Goal: Navigation & Orientation: Find specific page/section

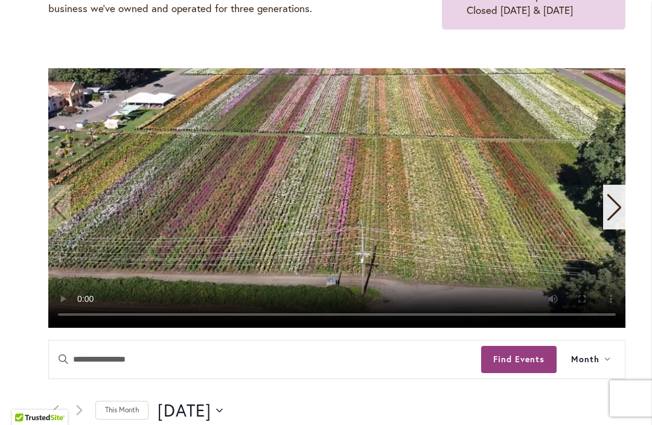
scroll to position [321, 0]
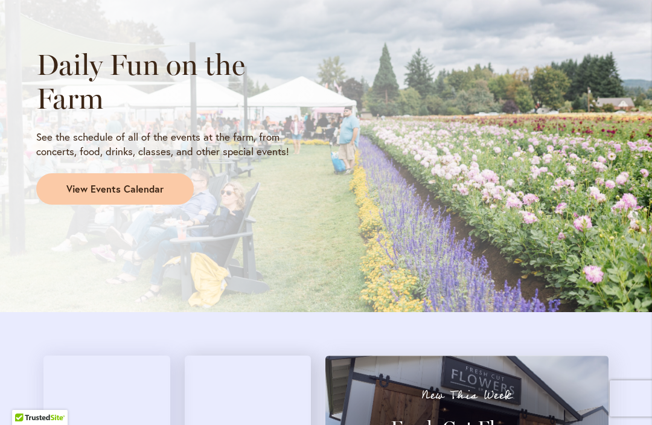
scroll to position [1133, 0]
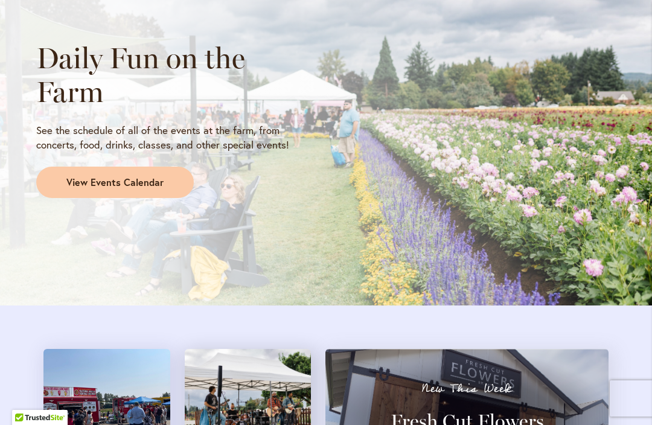
click at [131, 170] on link "View Events Calendar" at bounding box center [115, 182] width 158 height 31
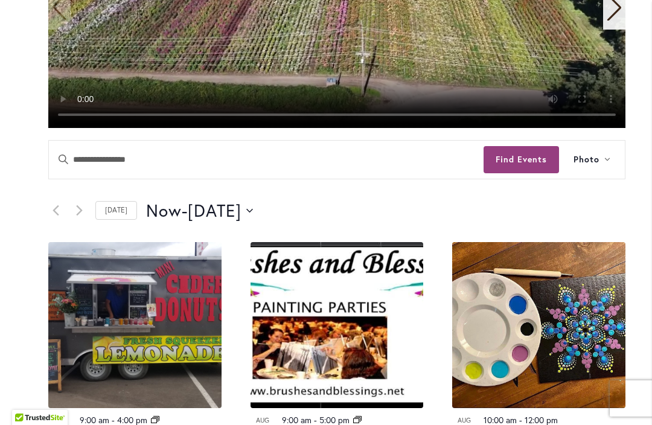
scroll to position [444, 0]
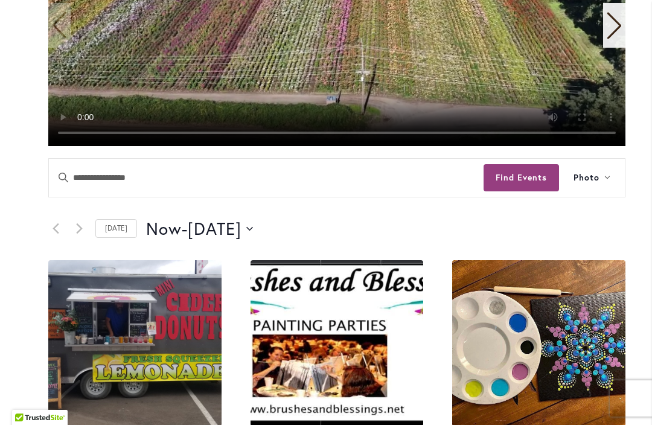
click at [253, 228] on icon "Click to toggle datepicker" at bounding box center [249, 228] width 7 height 5
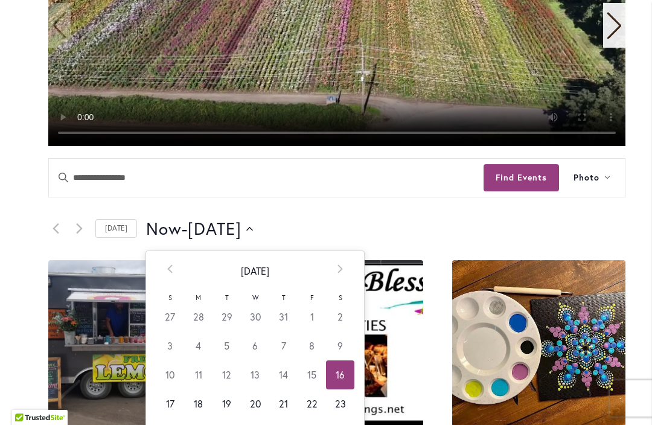
click at [168, 402] on td "17" at bounding box center [170, 403] width 28 height 29
type input "*********"
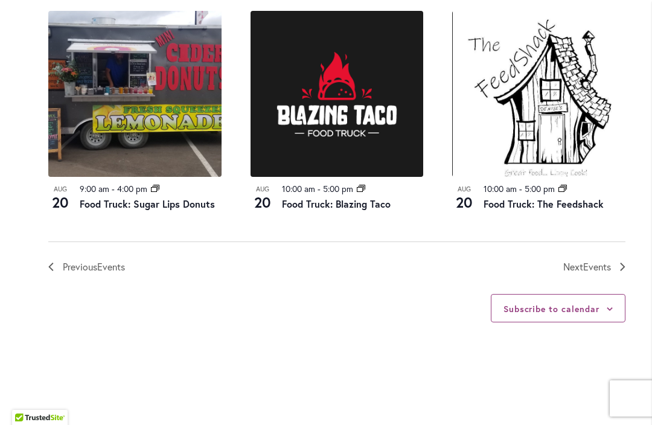
scroll to position [1473, 0]
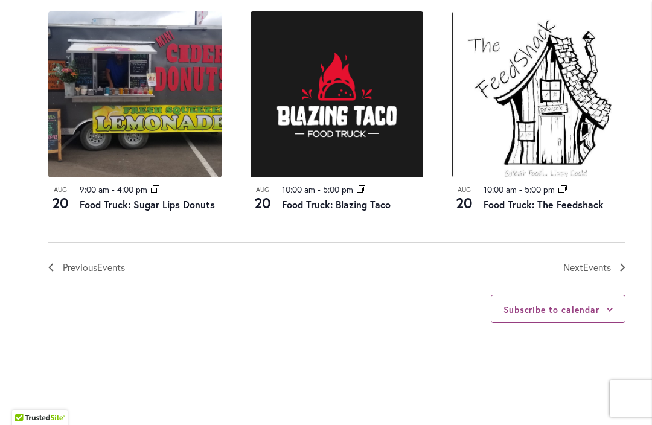
click at [579, 262] on span "Next Events" at bounding box center [587, 267] width 48 height 16
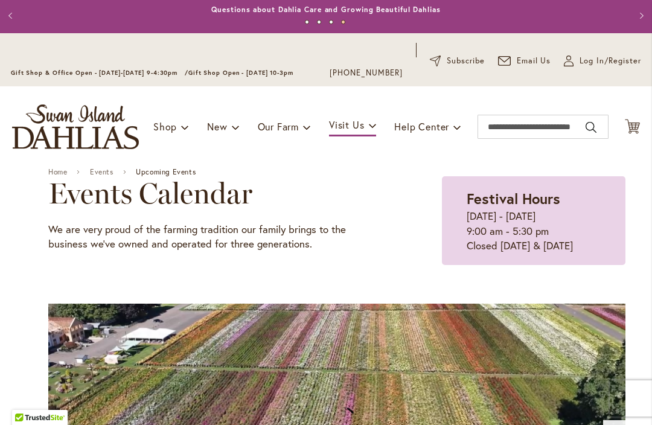
scroll to position [26, 0]
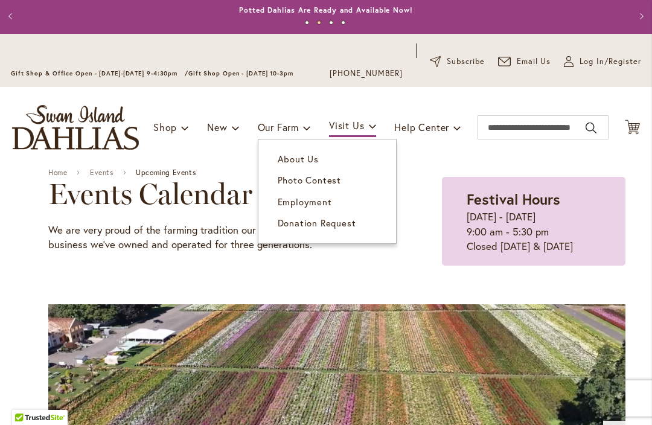
click at [298, 167] on link "About Us" at bounding box center [327, 158] width 138 height 21
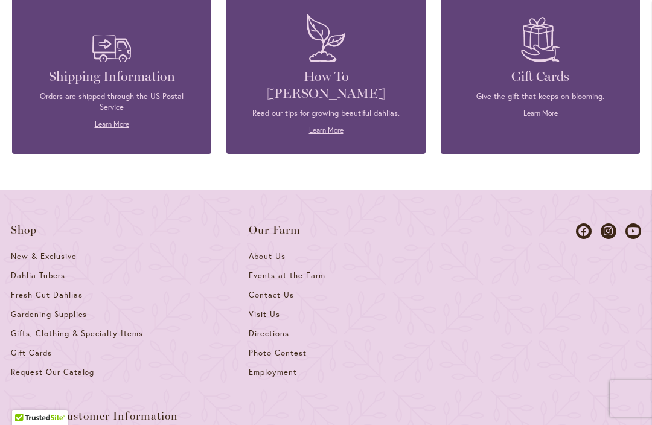
scroll to position [1585, 0]
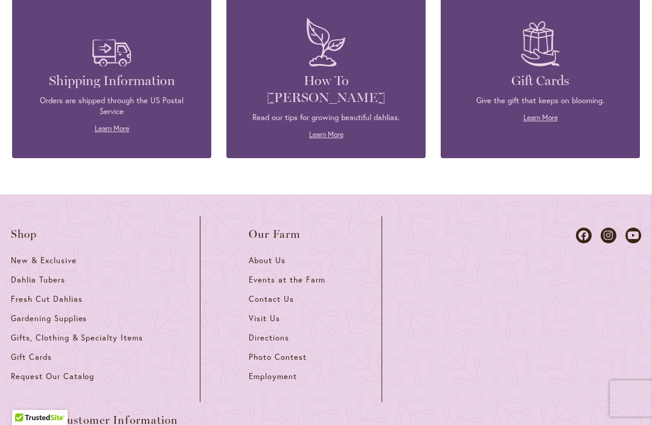
click at [264, 333] on span "Directions" at bounding box center [269, 338] width 40 height 10
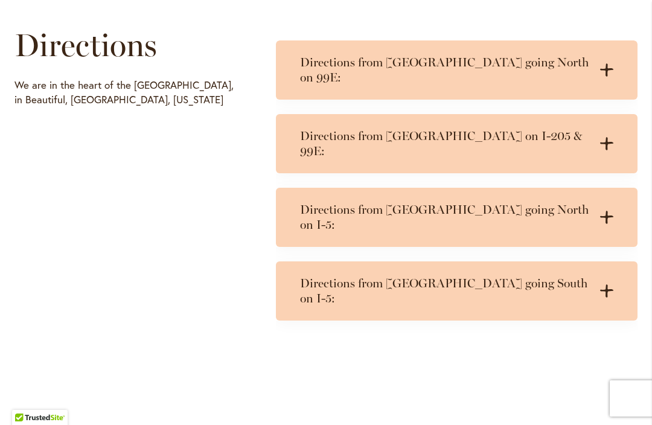
scroll to position [659, 0]
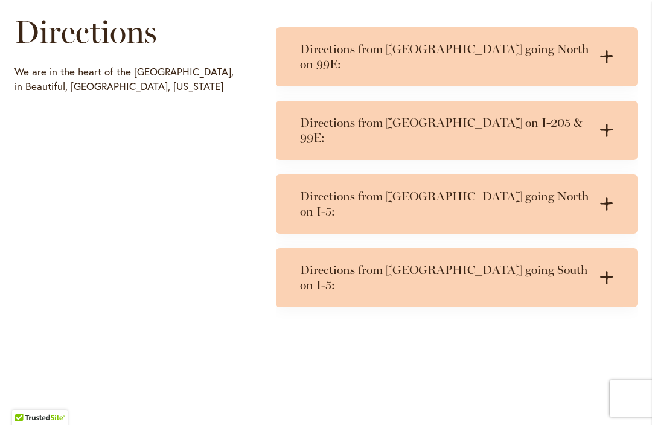
click at [567, 263] on h3 "Directions from Portland going South on I-5:" at bounding box center [444, 278] width 289 height 30
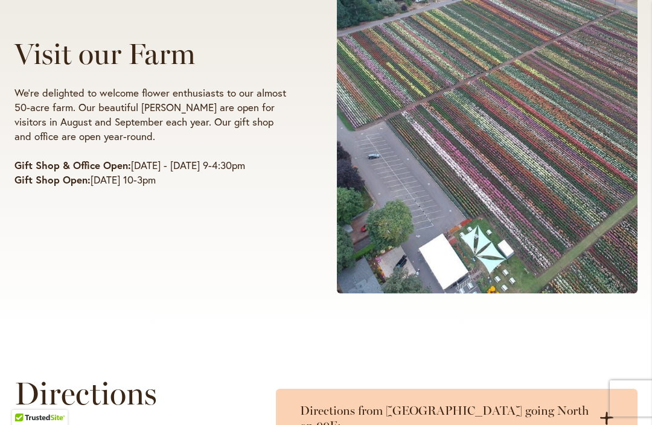
scroll to position [297, 0]
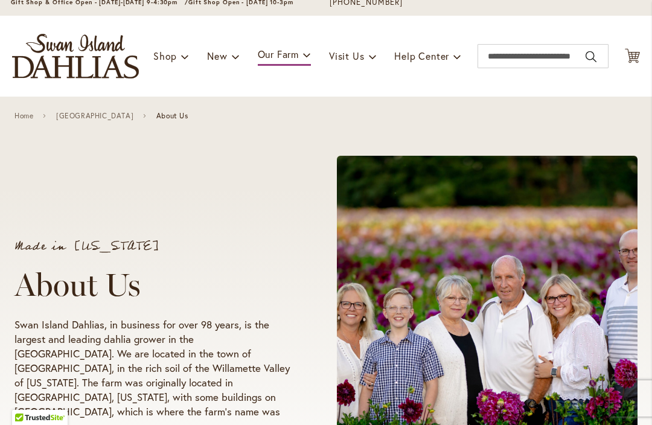
scroll to position [98, 0]
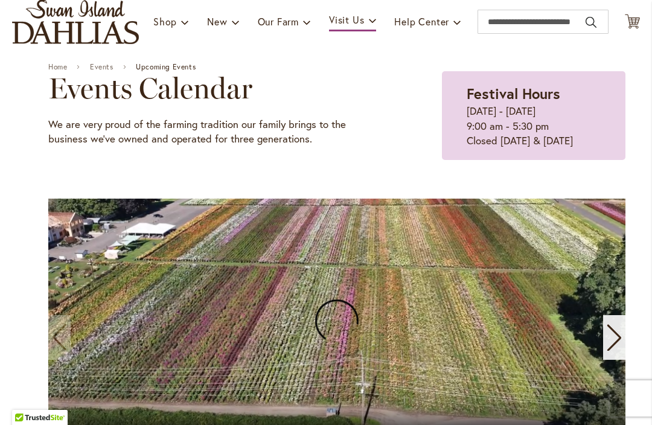
scroll to position [130, 0]
